Goal: Browse casually: Explore the website without a specific task or goal

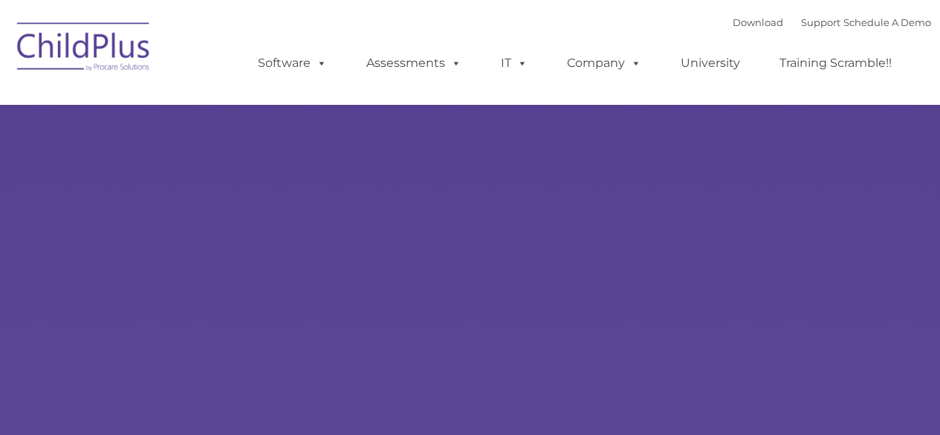
type input ""
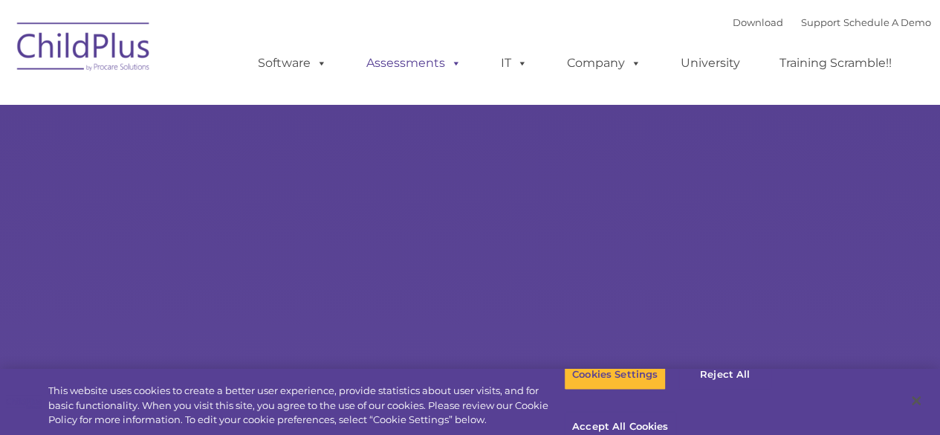
select select "MEDIUM"
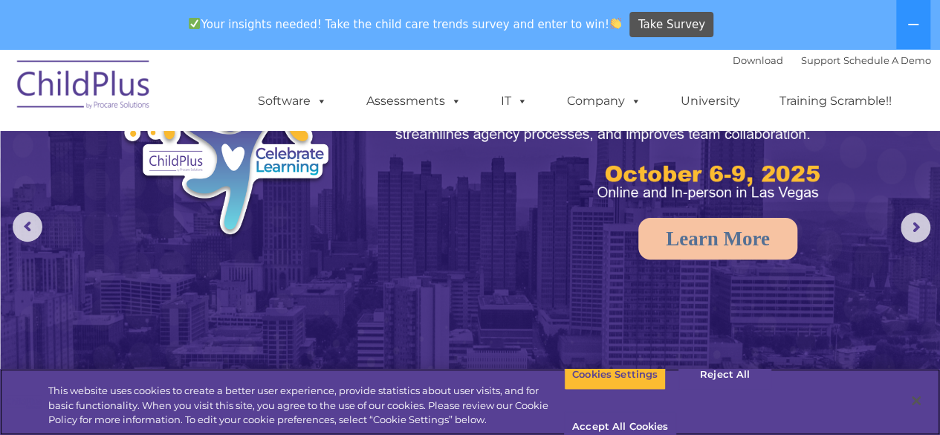
scroll to position [141, 0]
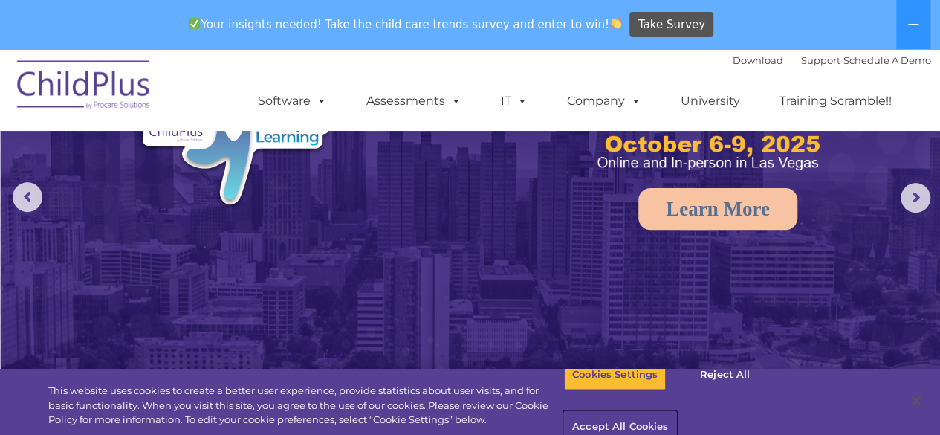
click at [676, 412] on button "Accept All Cookies" at bounding box center [620, 427] width 112 height 31
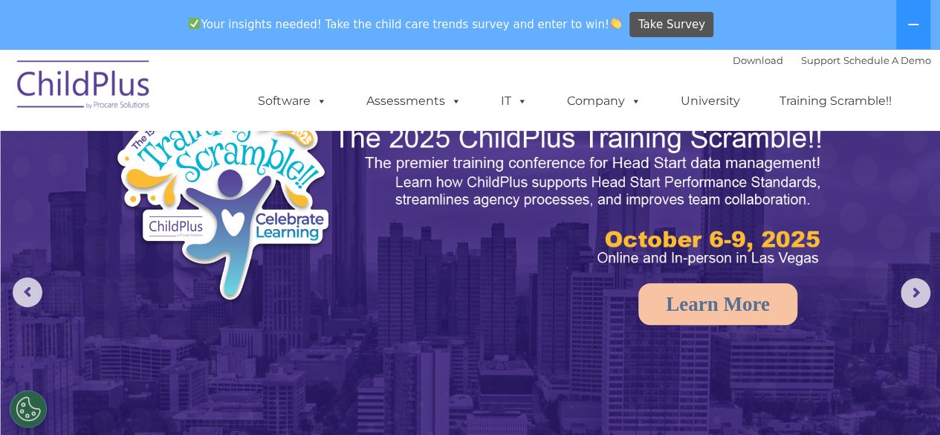
scroll to position [0, 0]
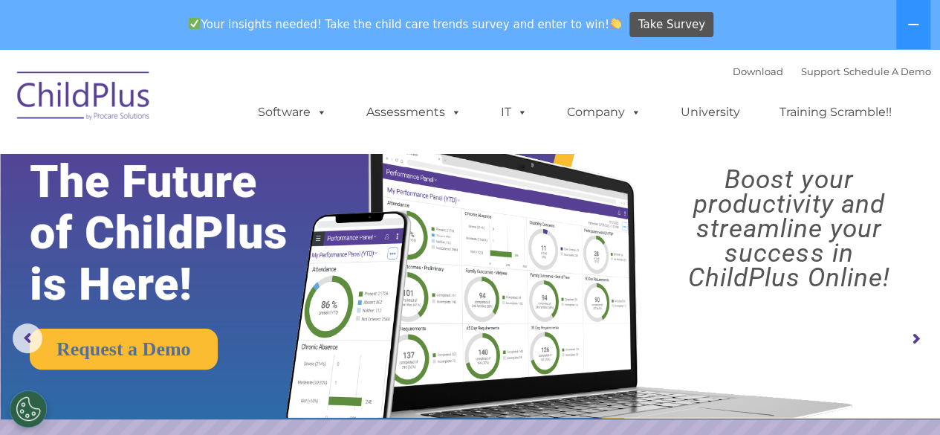
click at [78, 107] on img at bounding box center [84, 98] width 149 height 74
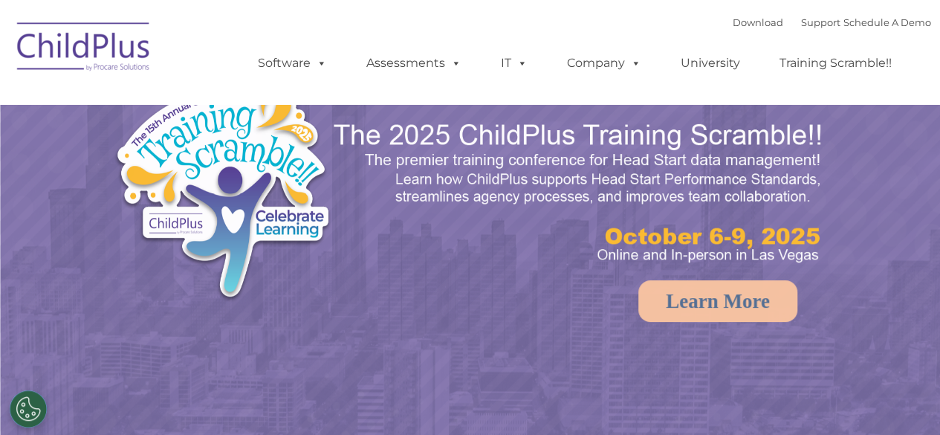
select select "MEDIUM"
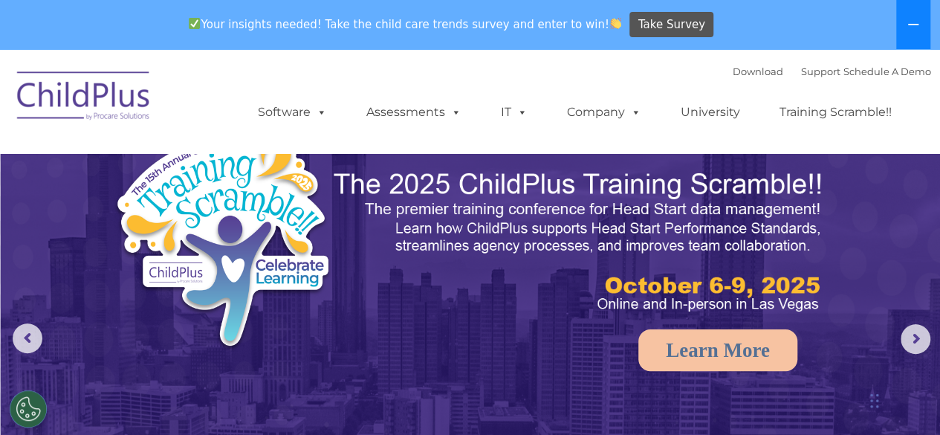
click at [910, 27] on icon at bounding box center [914, 25] width 12 height 12
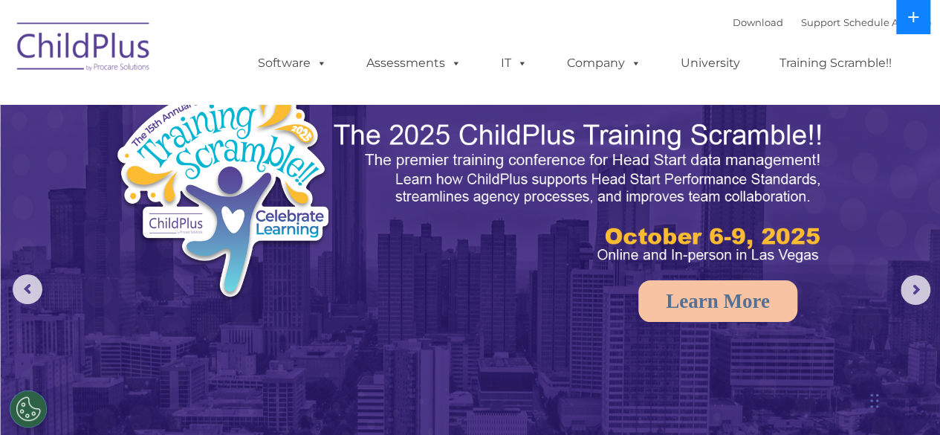
click at [910, 27] on button at bounding box center [913, 17] width 34 height 34
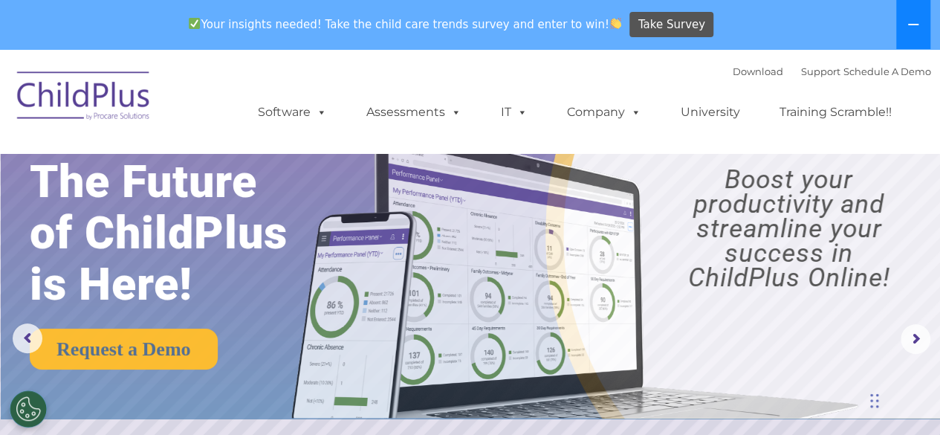
click at [910, 27] on icon at bounding box center [914, 25] width 12 height 12
